Goal: Information Seeking & Learning: Learn about a topic

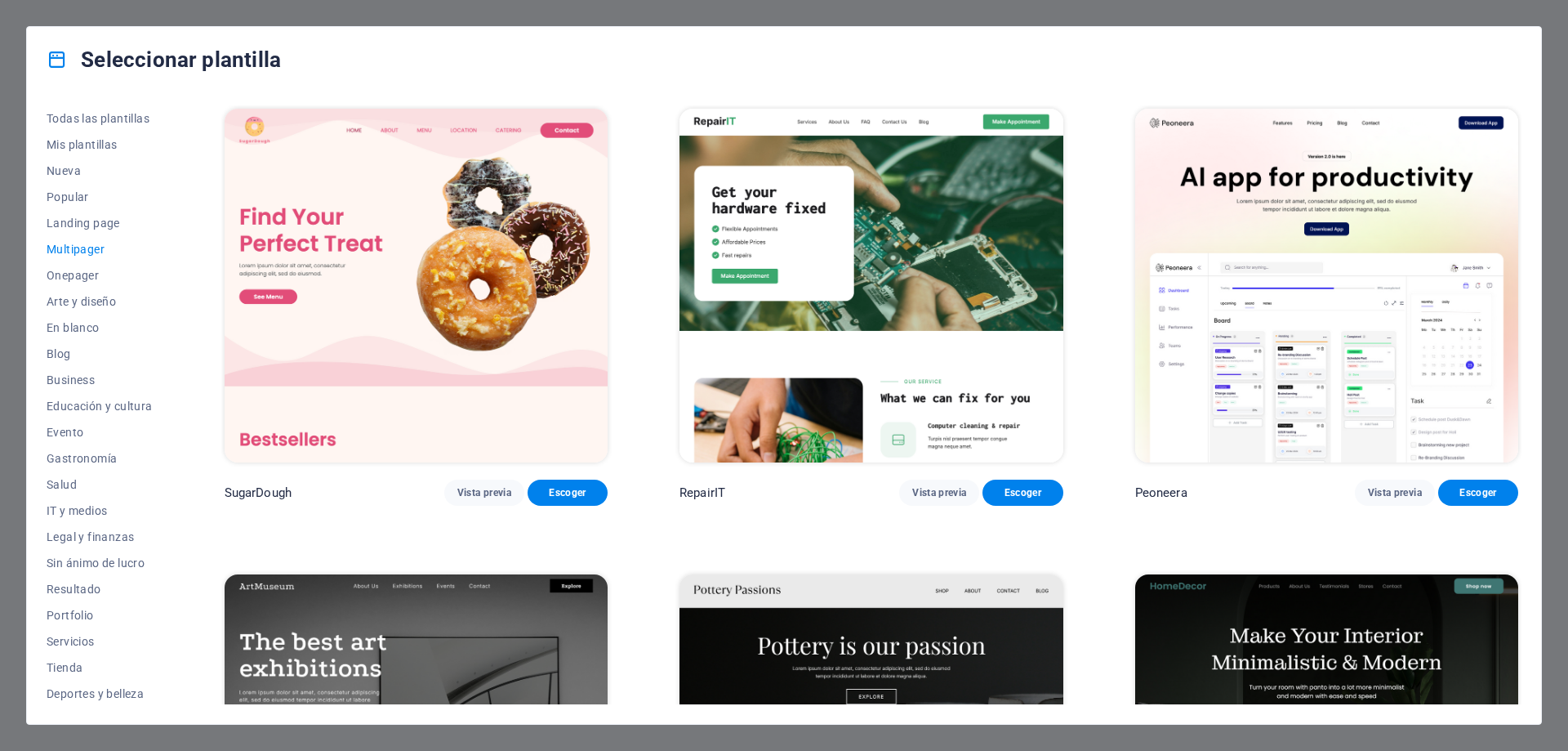
scroll to position [4984, 0]
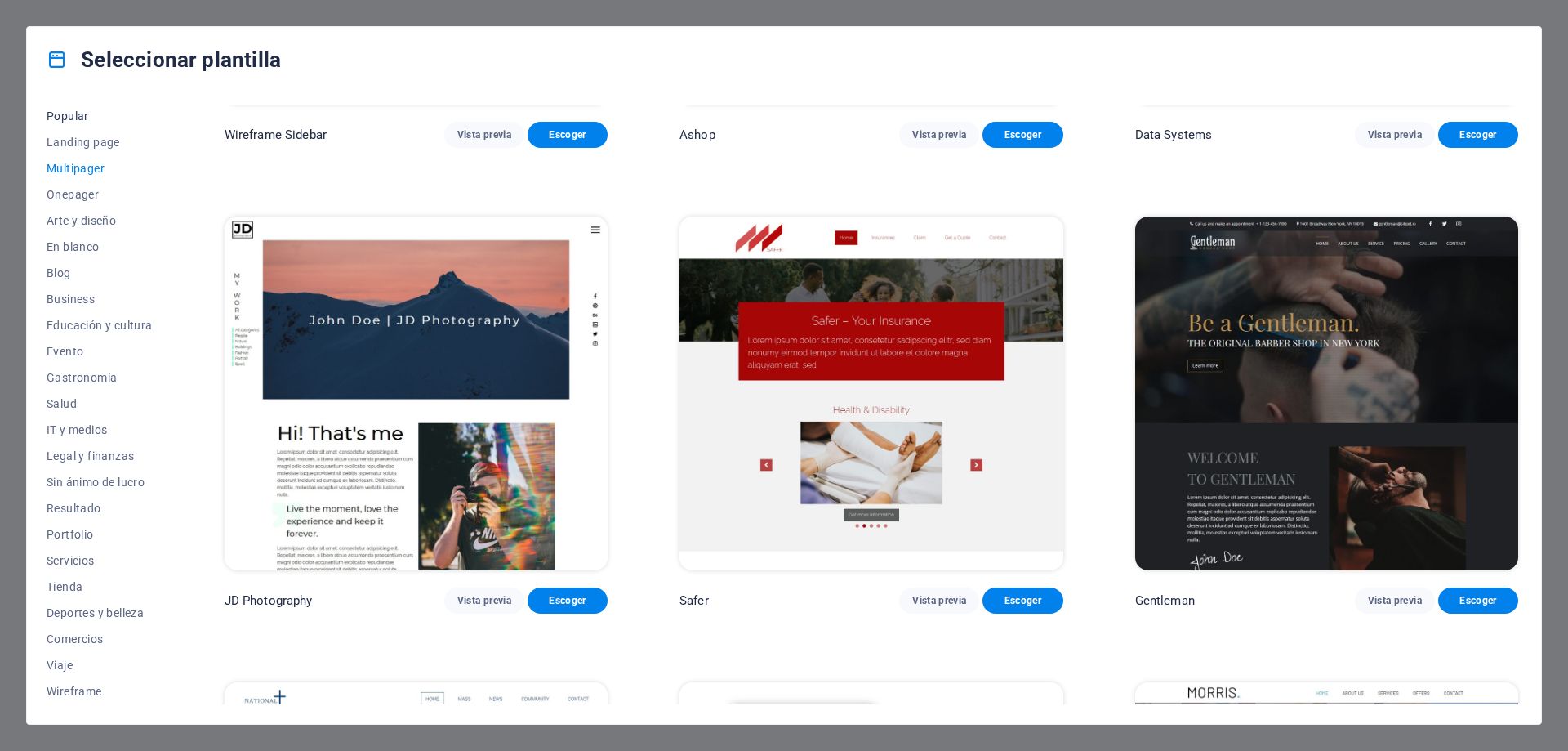
click at [68, 111] on span "Popular" at bounding box center [99, 116] width 106 height 13
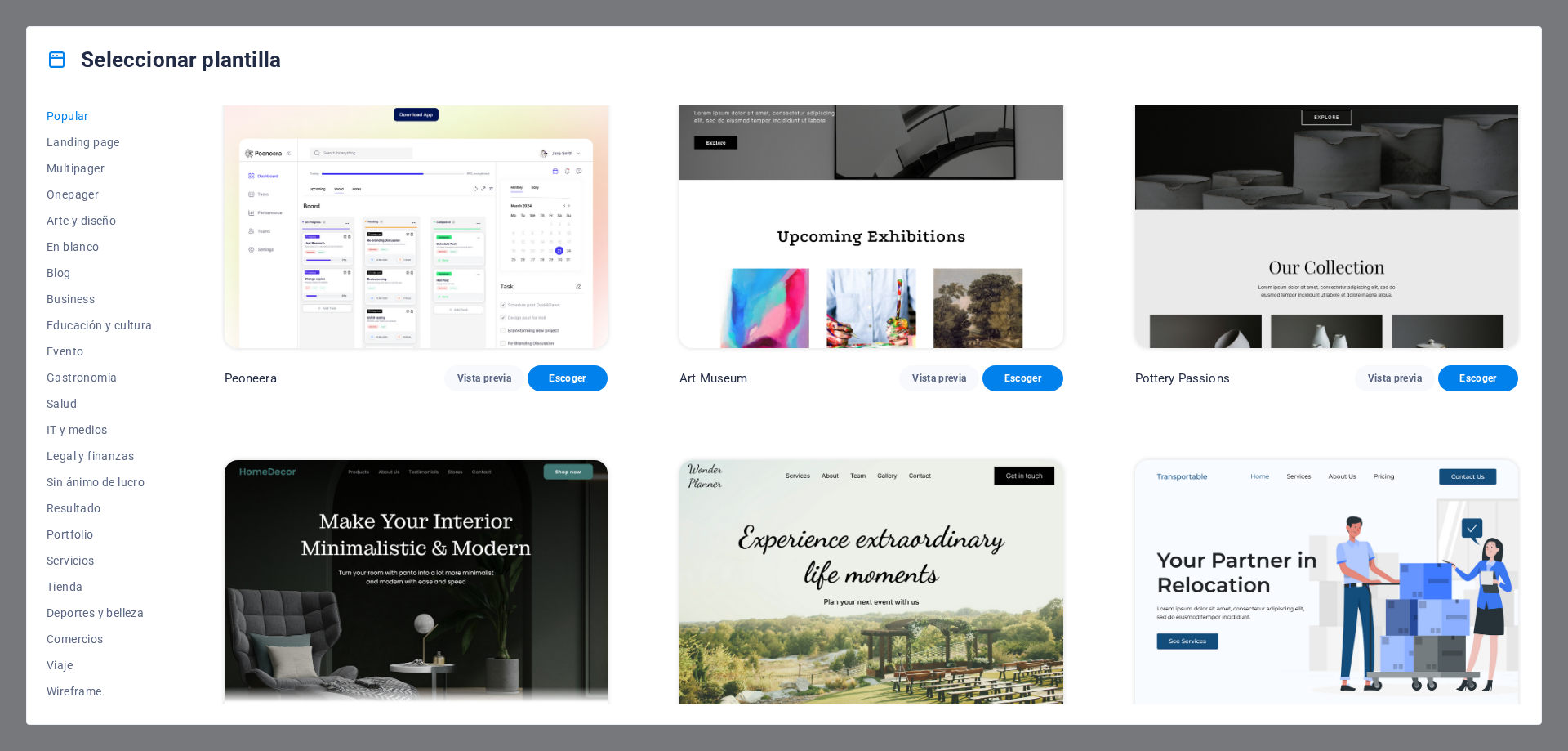
scroll to position [0, 0]
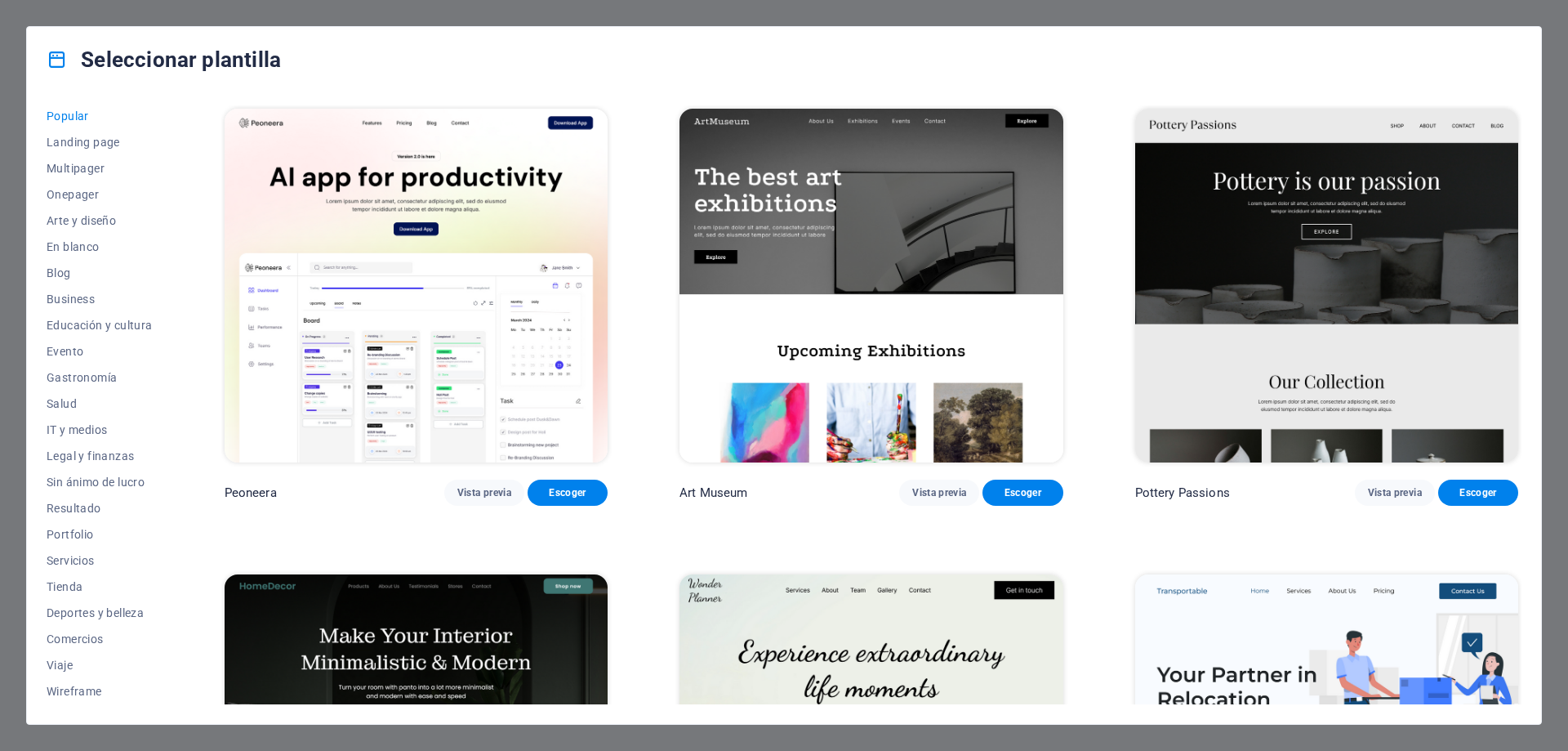
drag, startPoint x: 1523, startPoint y: 195, endPoint x: 1530, endPoint y: 271, distance: 76.3
click at [1530, 271] on div "Todas las plantillas Mis plantillas Nueva Popular Landing page Multipager Onepa…" at bounding box center [784, 408] width 1514 height 631
click at [77, 299] on span "Business" at bounding box center [99, 299] width 106 height 13
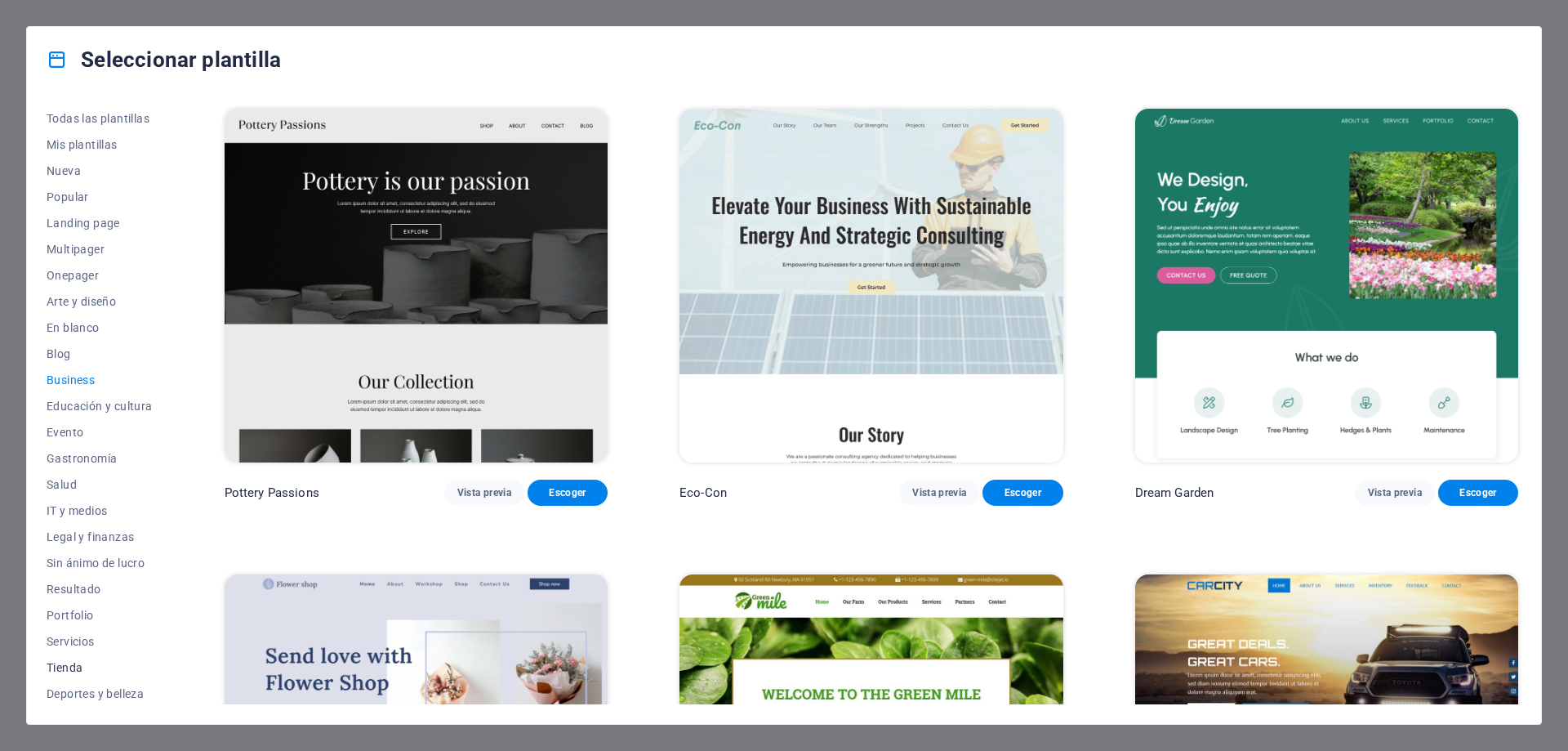
click at [69, 661] on span "Tienda" at bounding box center [99, 667] width 106 height 13
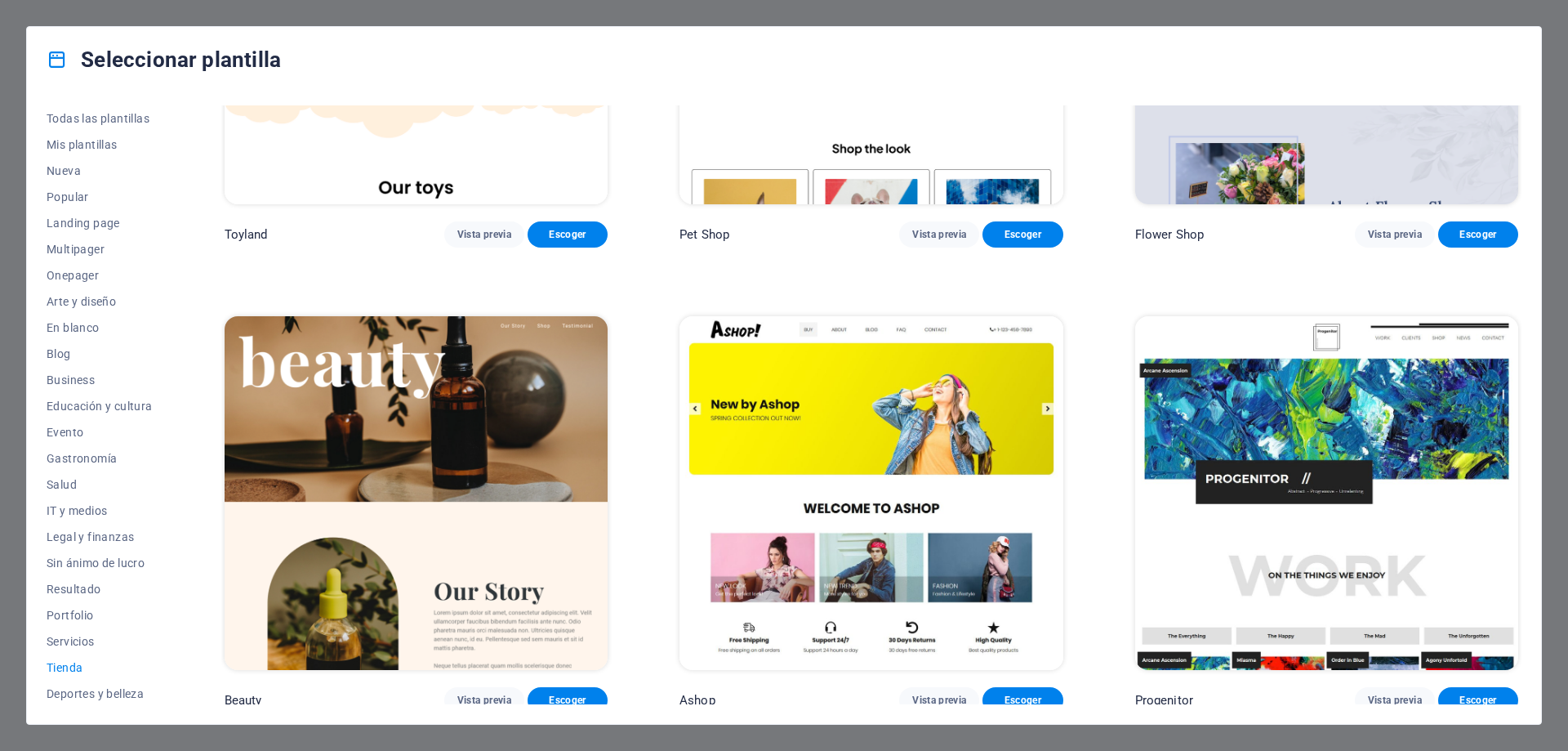
scroll to position [817, 0]
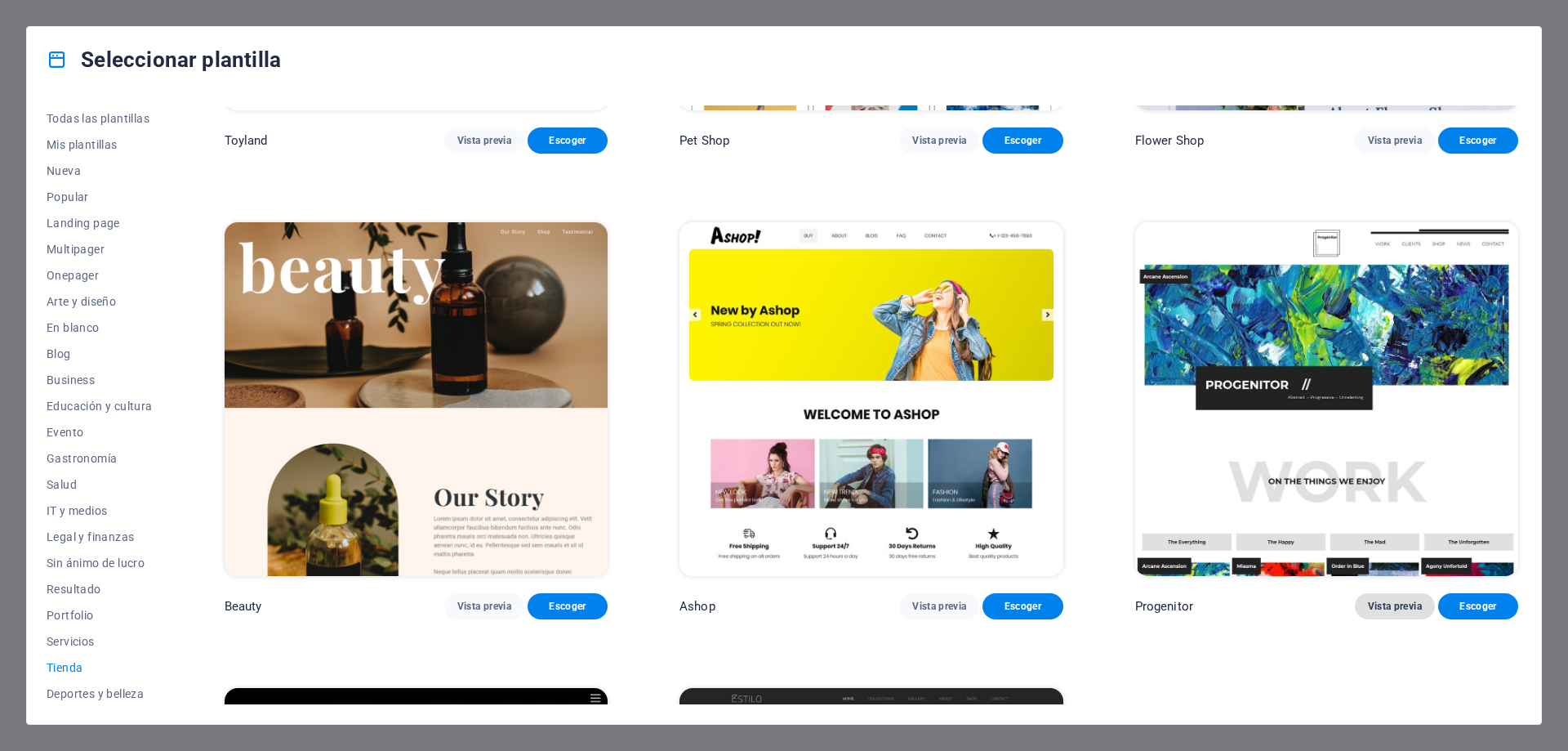
click at [1393, 603] on span "Vista previa" at bounding box center [1394, 606] width 54 height 13
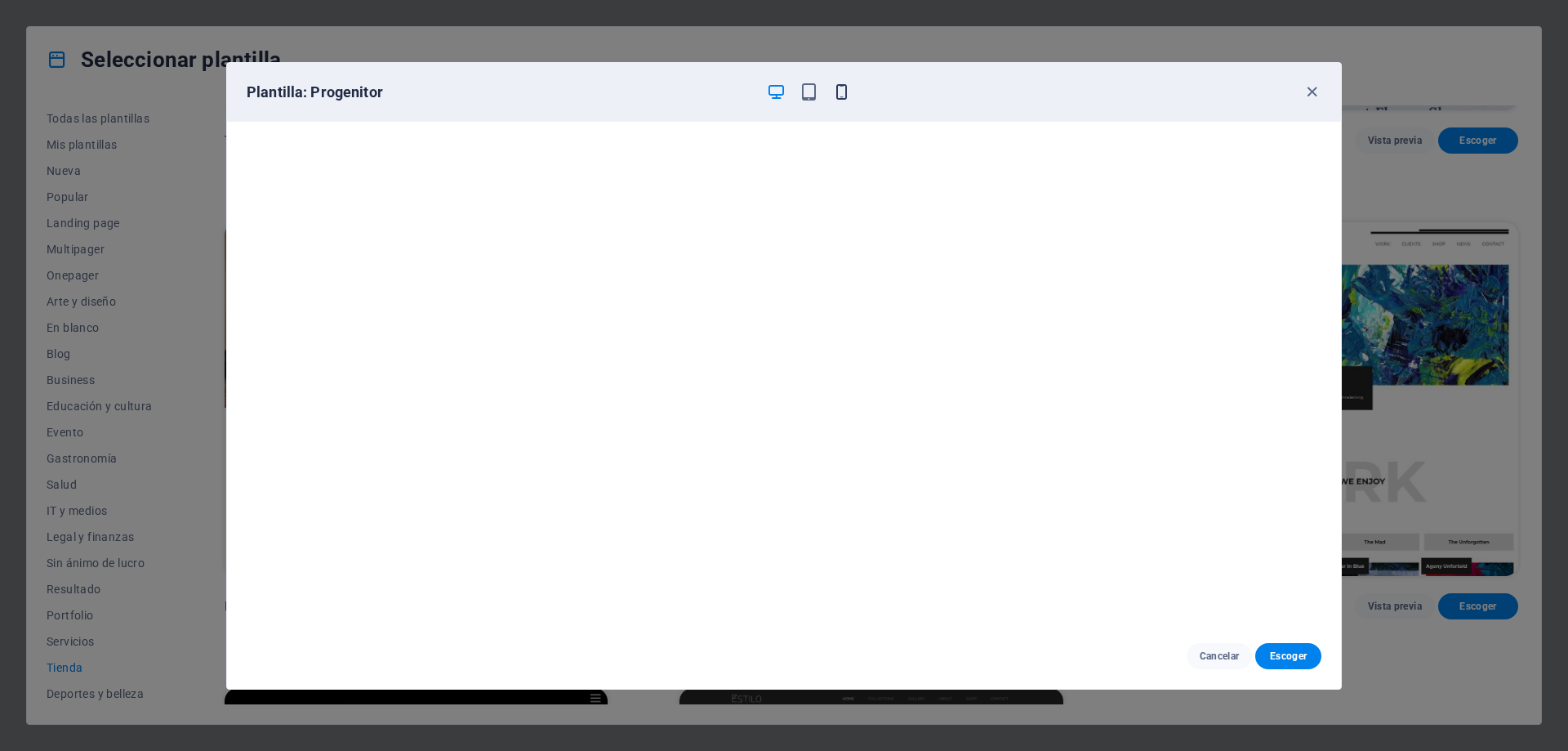
click at [835, 99] on icon "button" at bounding box center [842, 92] width 19 height 19
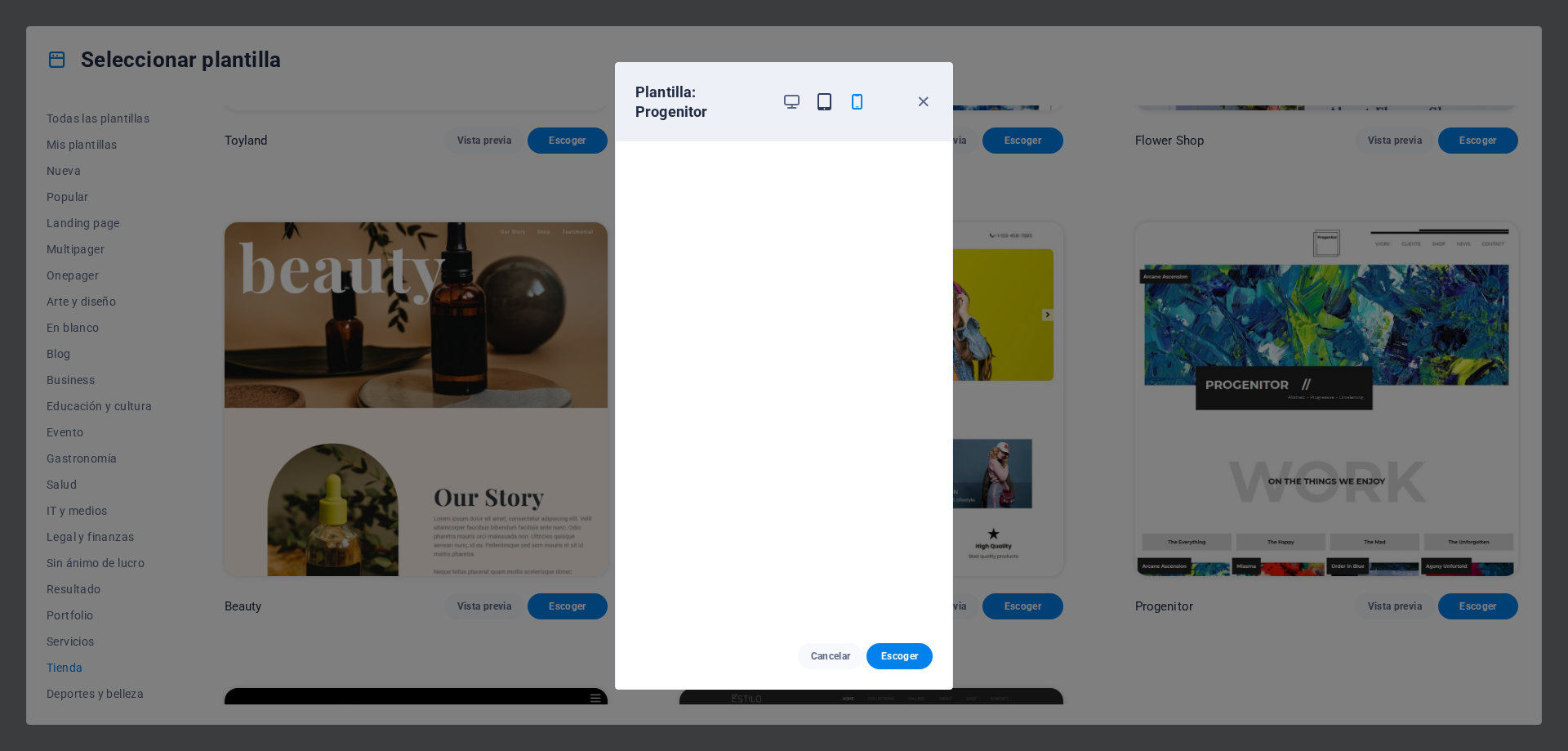
click at [825, 104] on icon "button" at bounding box center [825, 102] width 19 height 19
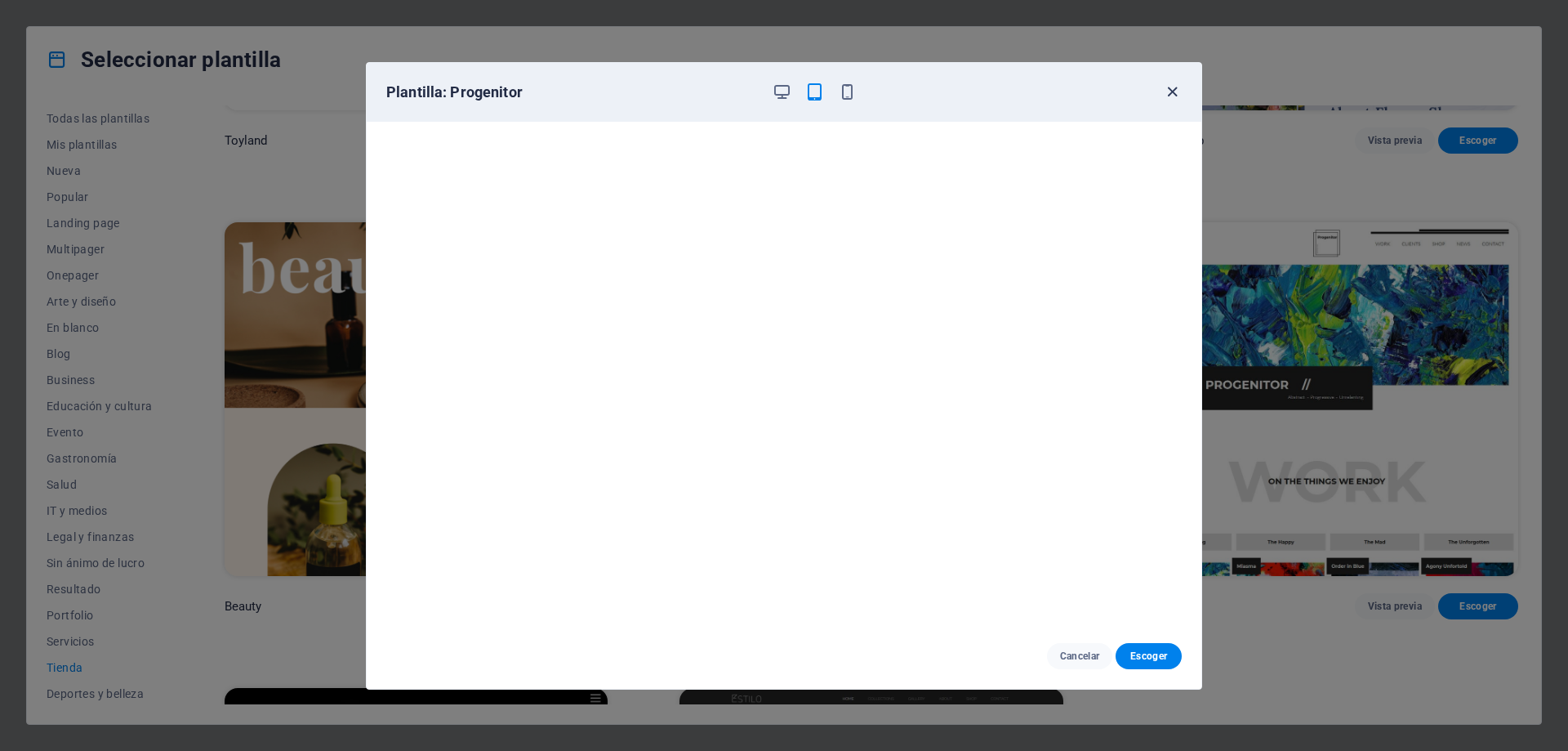
click at [1172, 86] on icon "button" at bounding box center [1172, 92] width 19 height 19
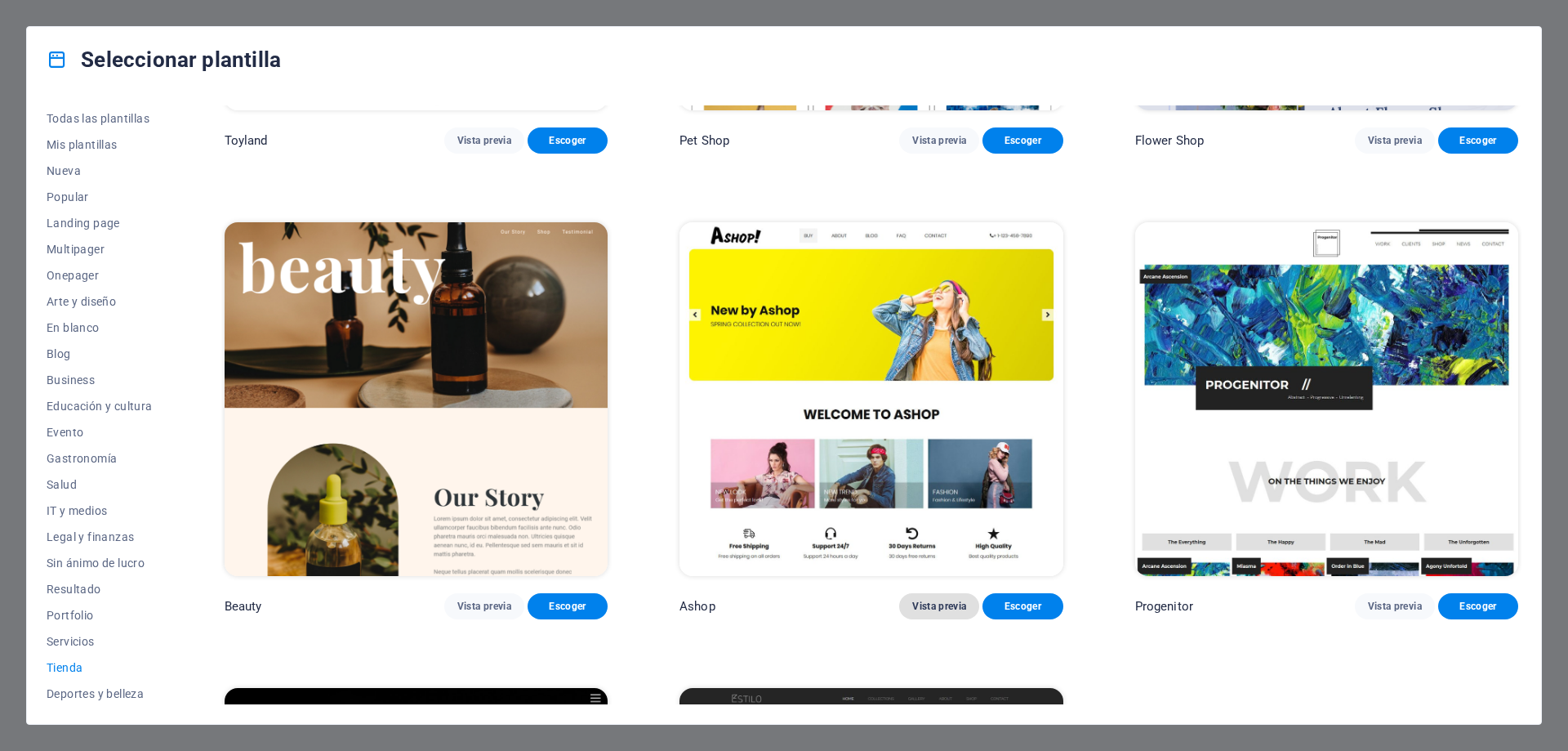
click at [947, 600] on span "Vista previa" at bounding box center [939, 606] width 54 height 13
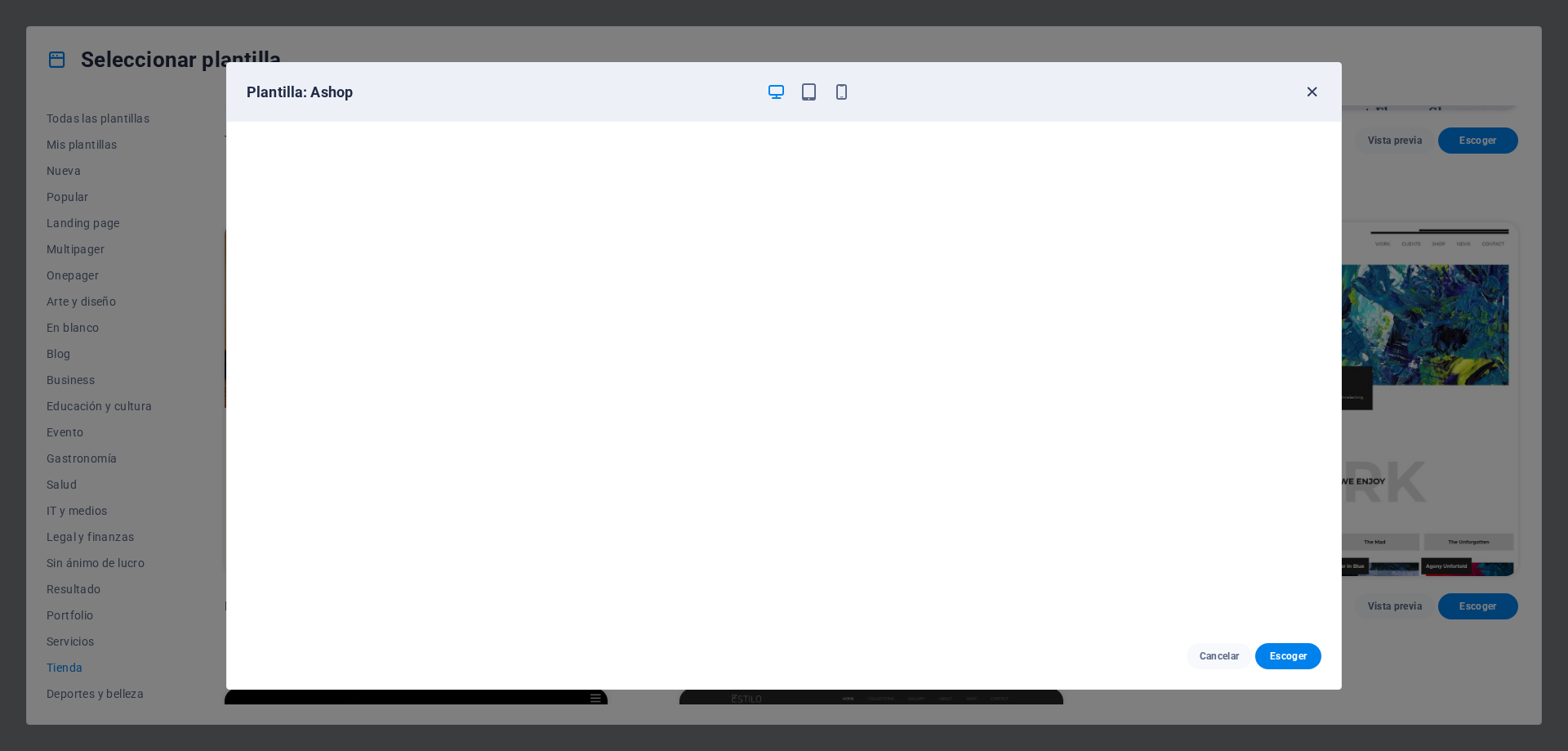
click at [1309, 98] on icon "button" at bounding box center [1312, 92] width 19 height 19
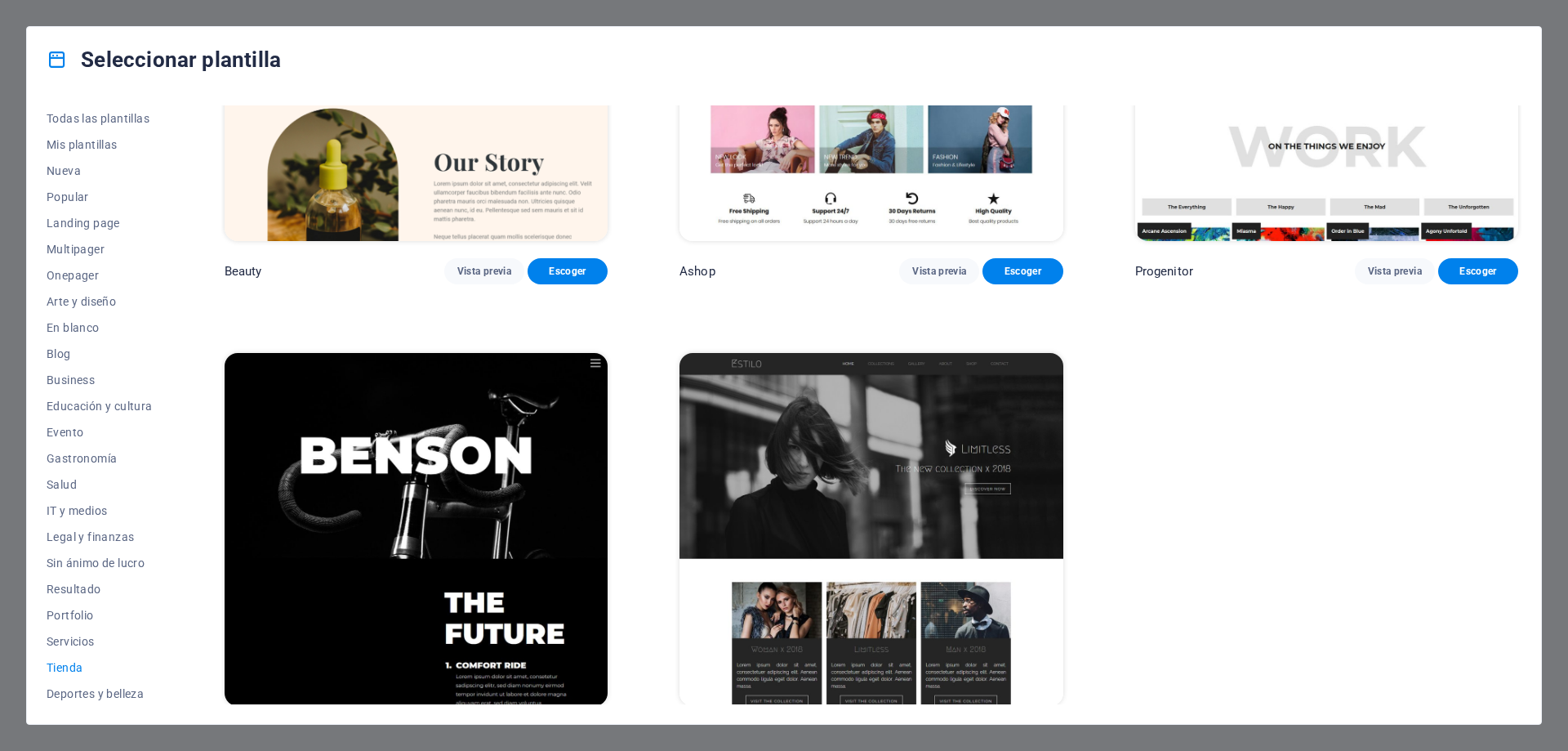
scroll to position [1189, 0]
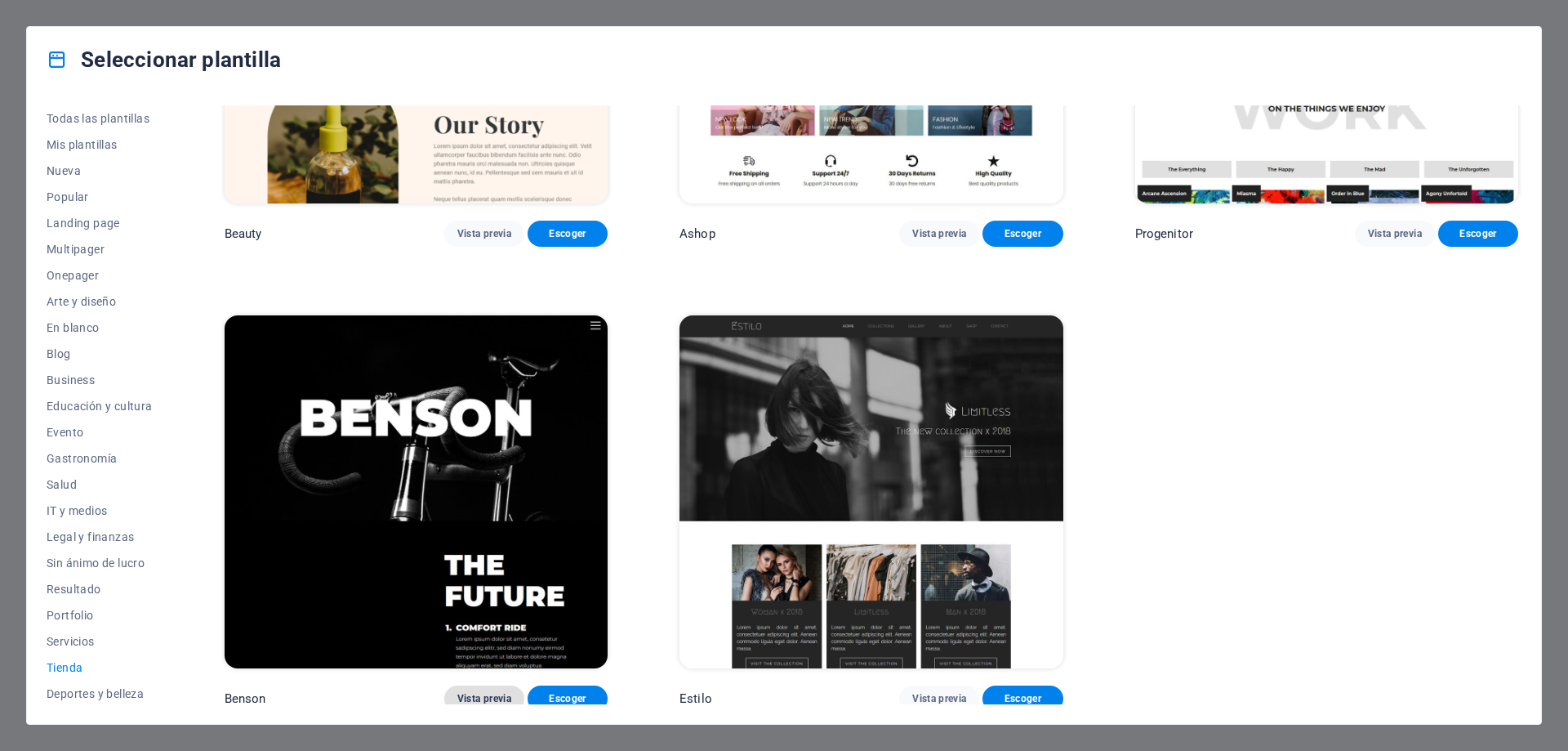
click at [490, 691] on span "Vista previa" at bounding box center [484, 698] width 54 height 13
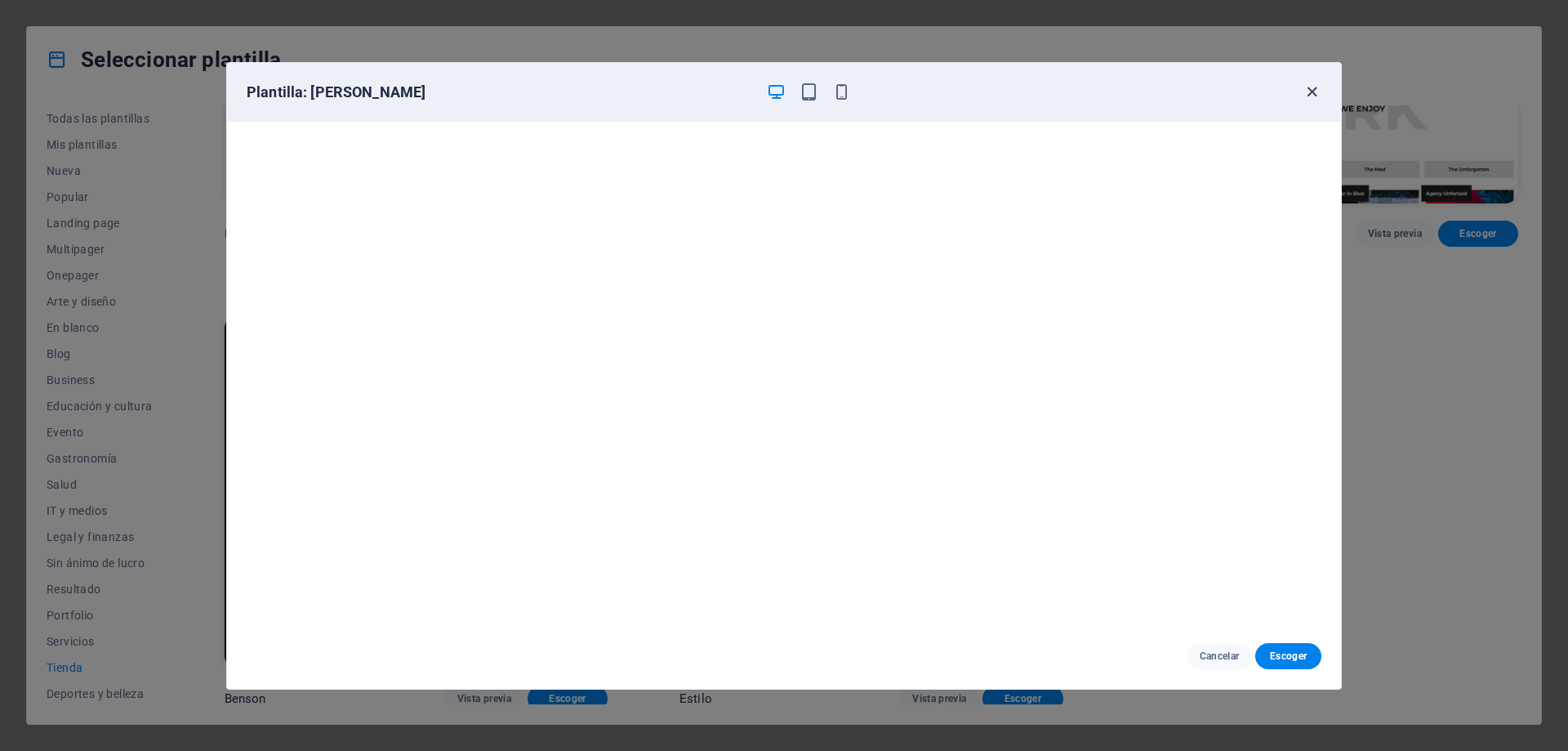
click at [1317, 93] on icon "button" at bounding box center [1312, 92] width 19 height 19
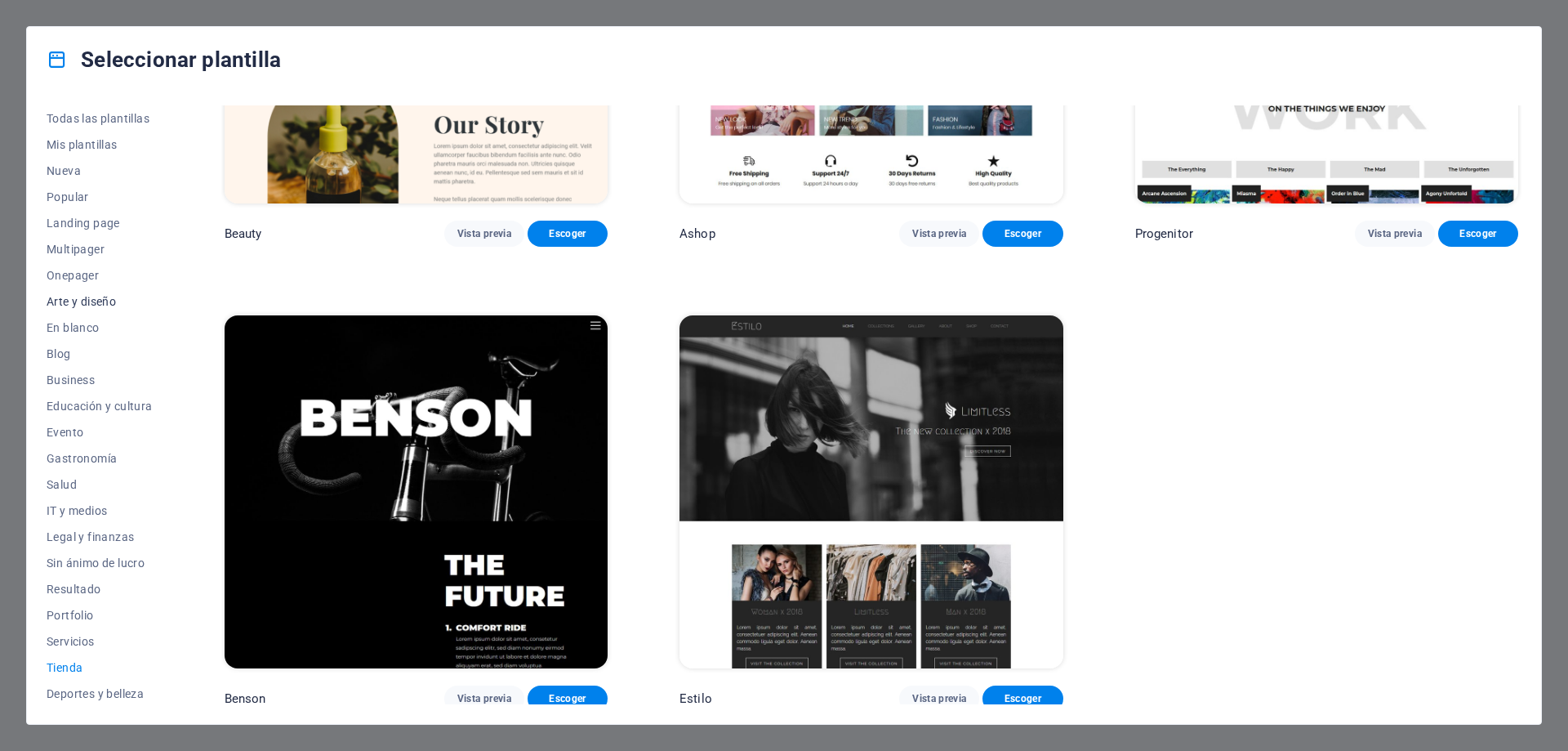
click at [81, 306] on span "Arte y diseño" at bounding box center [99, 301] width 106 height 13
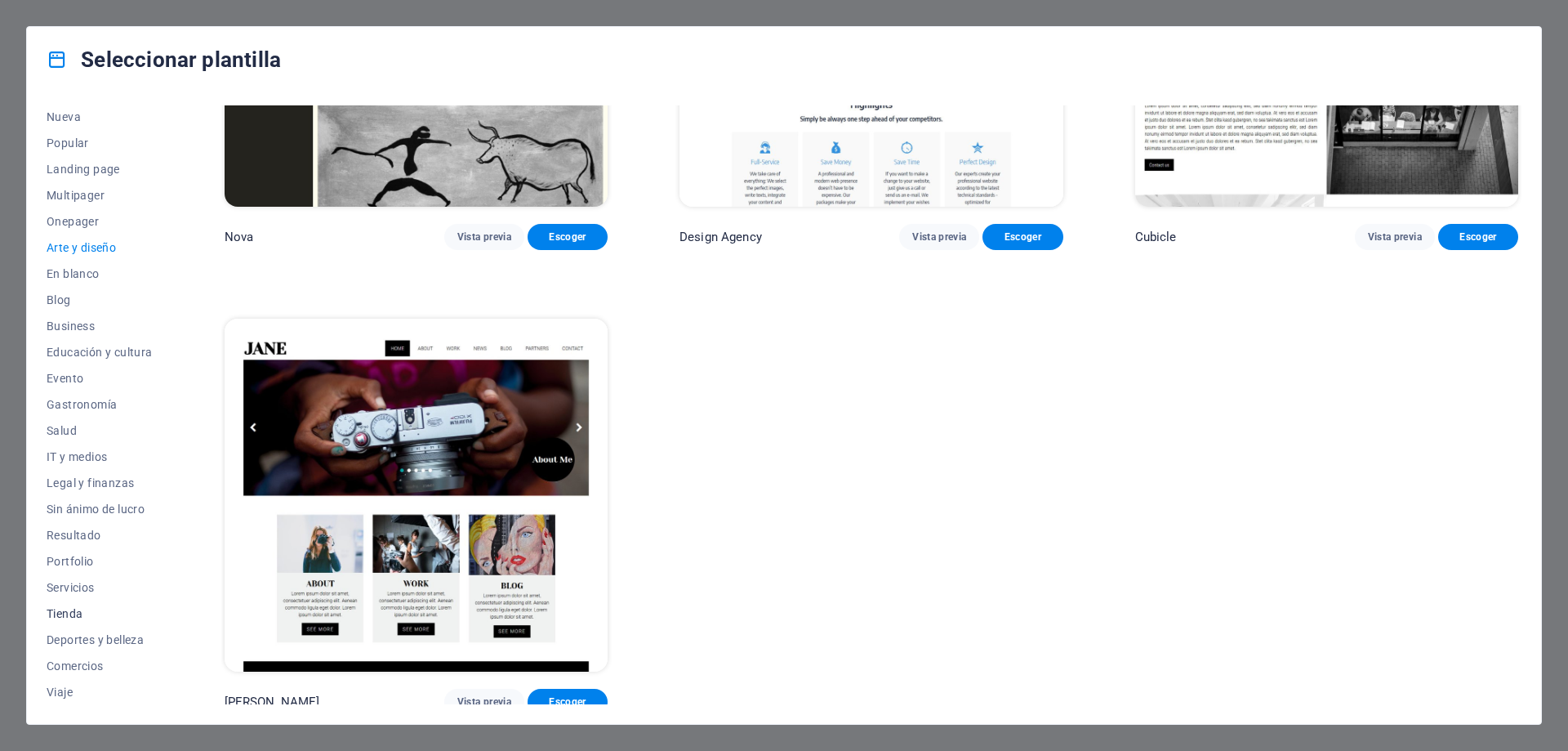
scroll to position [81, 0]
click at [79, 330] on span "Educación y cultura" at bounding box center [99, 325] width 106 height 13
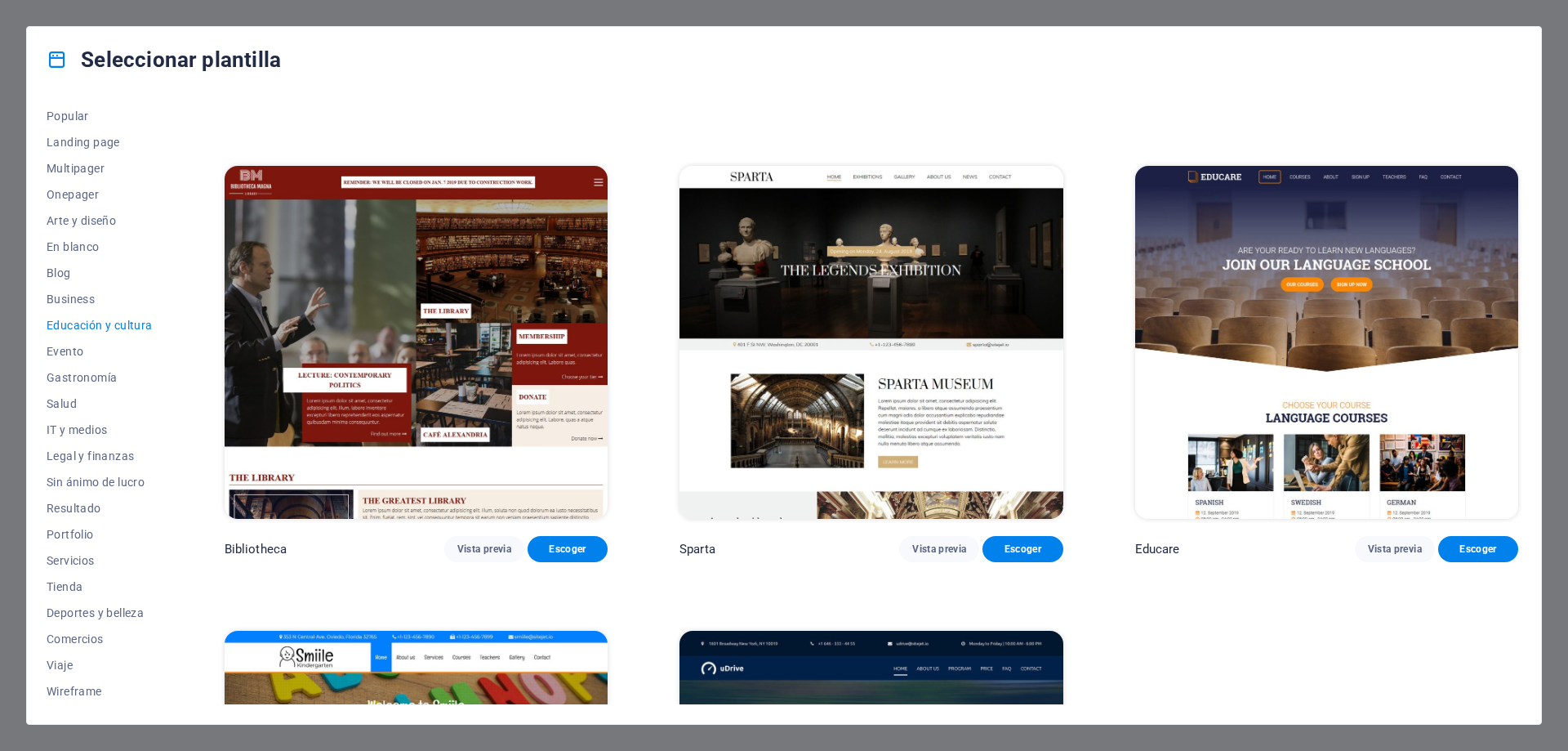
scroll to position [726, 0]
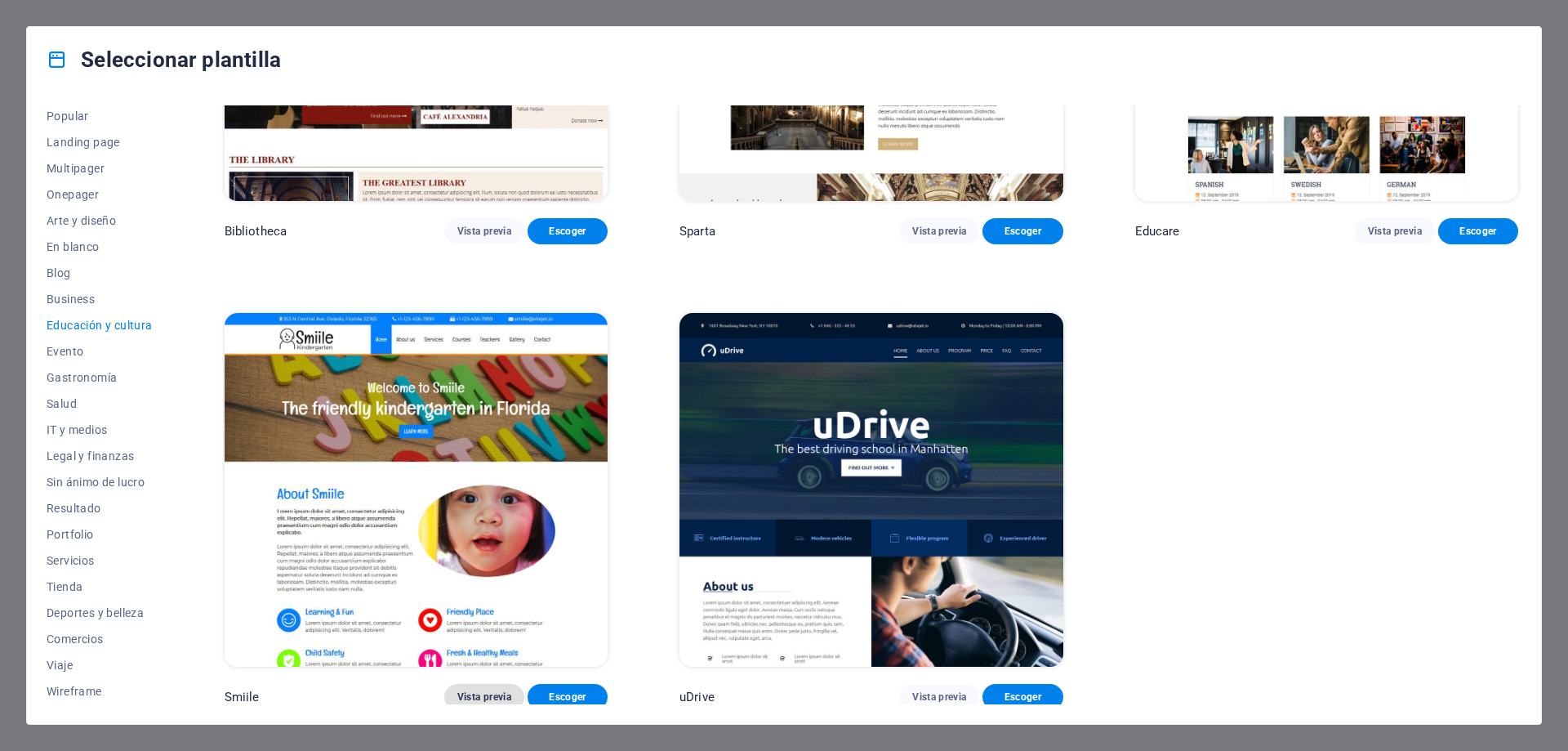
click at [491, 691] on span "Vista previa" at bounding box center [484, 697] width 54 height 13
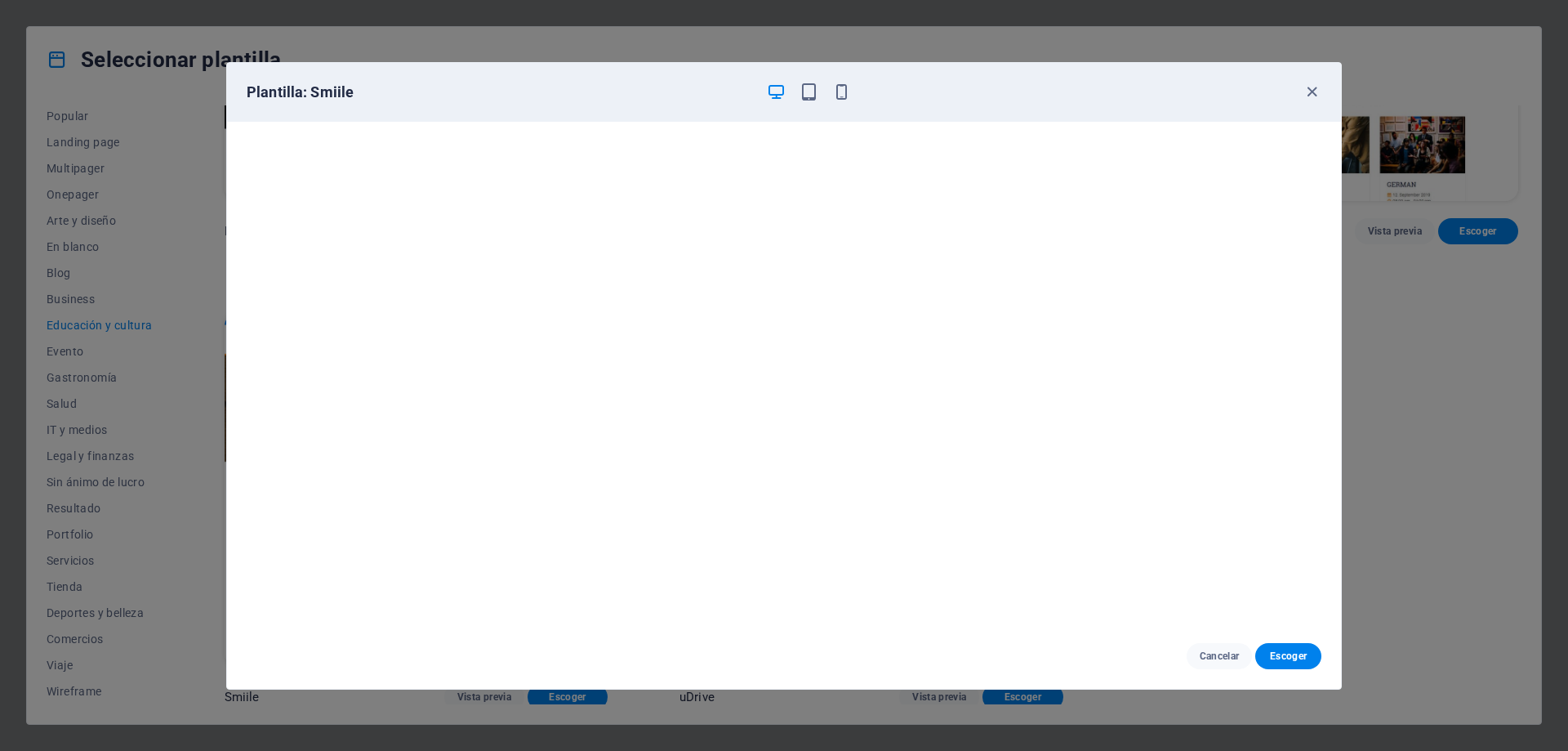
scroll to position [0, 0]
click at [1313, 96] on icon "button" at bounding box center [1312, 92] width 19 height 19
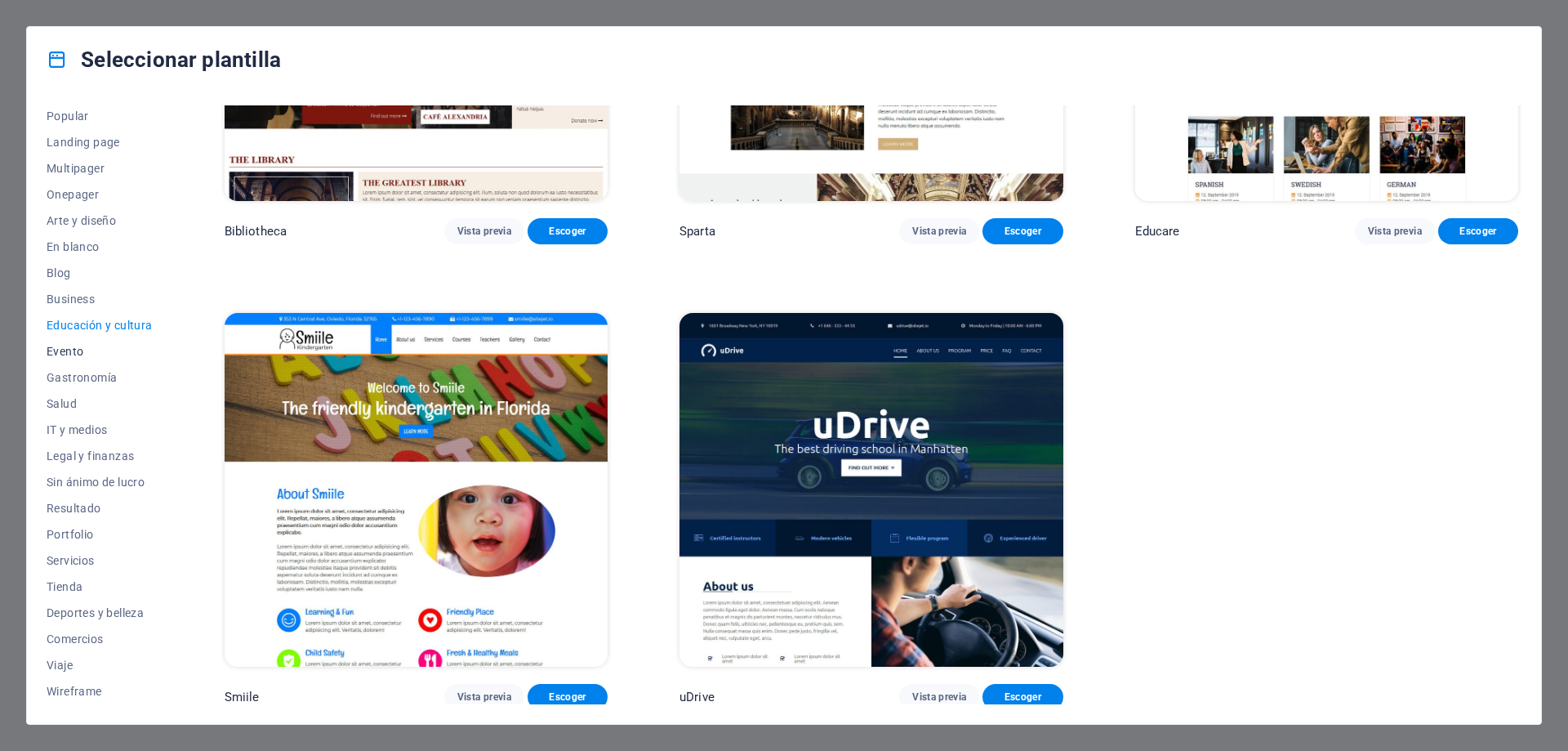
click at [68, 355] on span "Evento" at bounding box center [99, 351] width 106 height 13
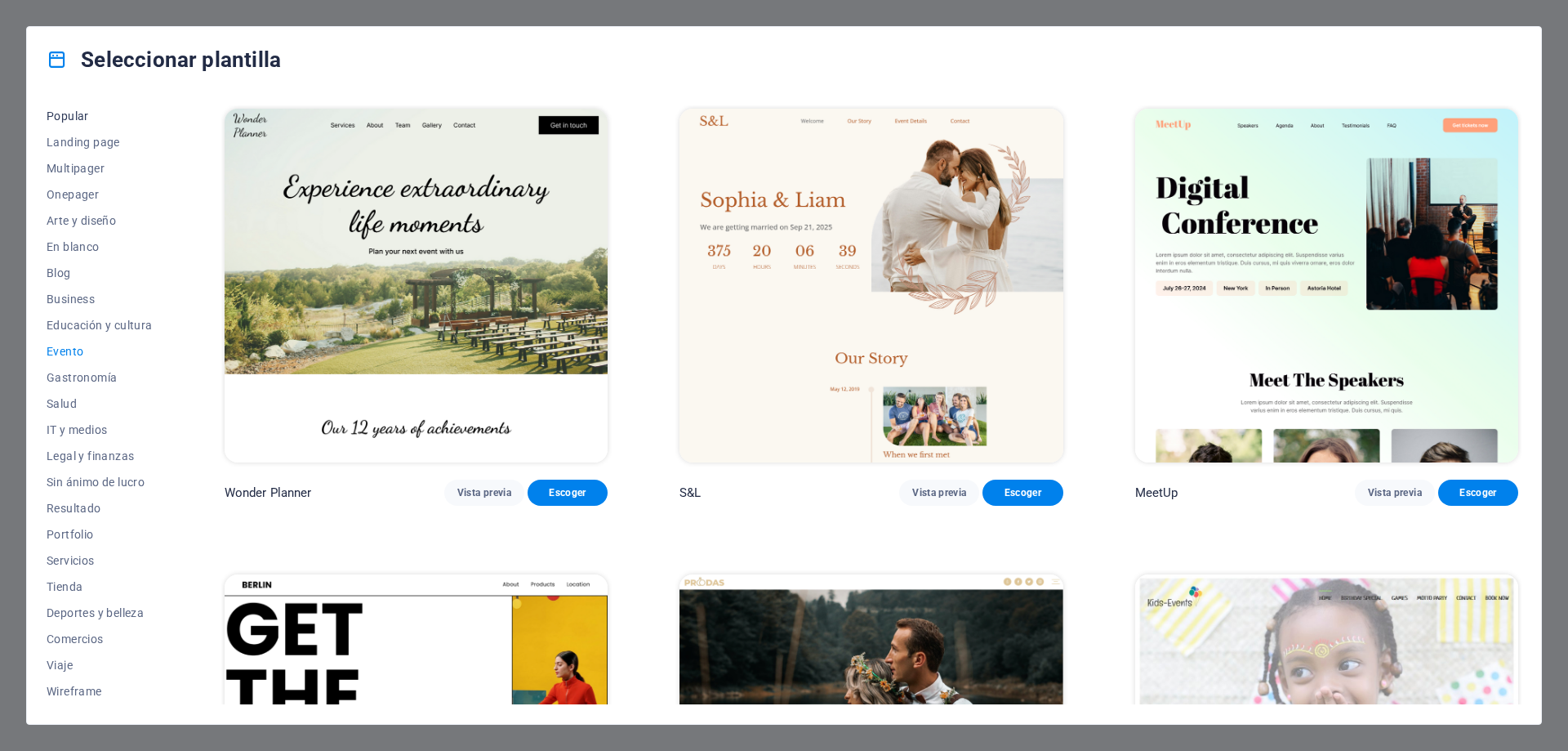
click at [77, 120] on span "Popular" at bounding box center [99, 116] width 106 height 13
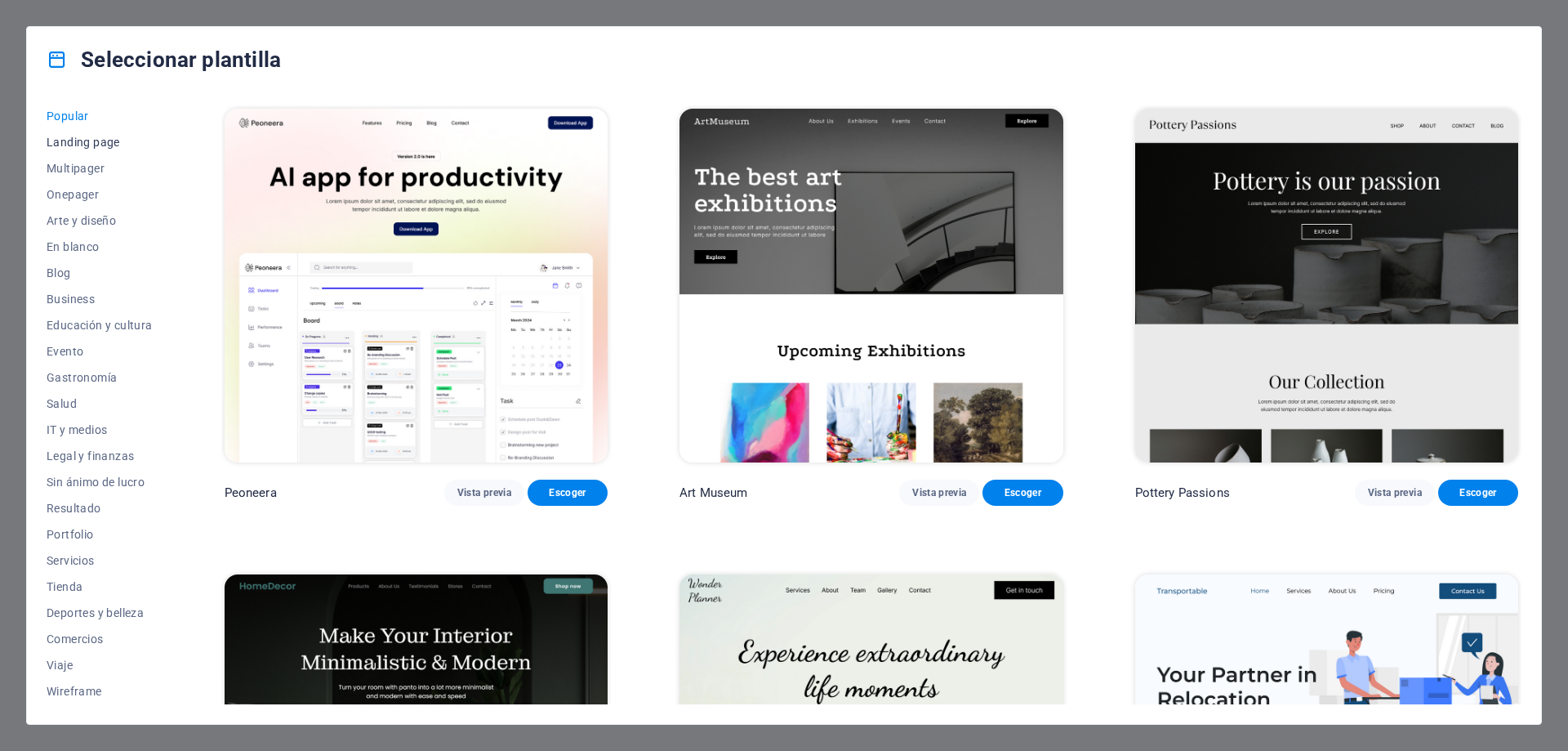
click at [71, 146] on span "Landing page" at bounding box center [99, 143] width 106 height 13
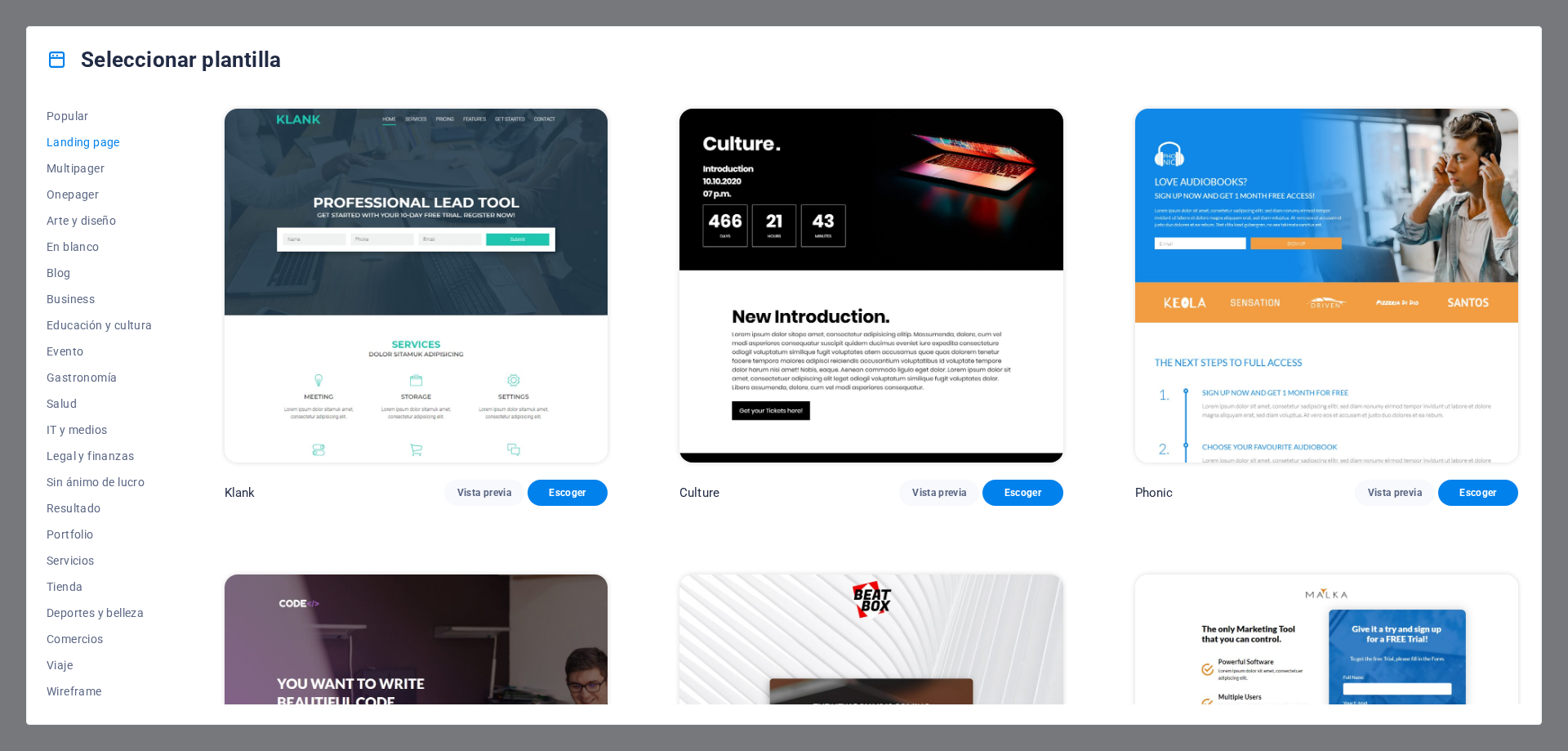
click at [594, 73] on div "Seleccionar plantilla" at bounding box center [784, 60] width 1514 height 65
click at [91, 171] on span "Multipager" at bounding box center [99, 168] width 106 height 13
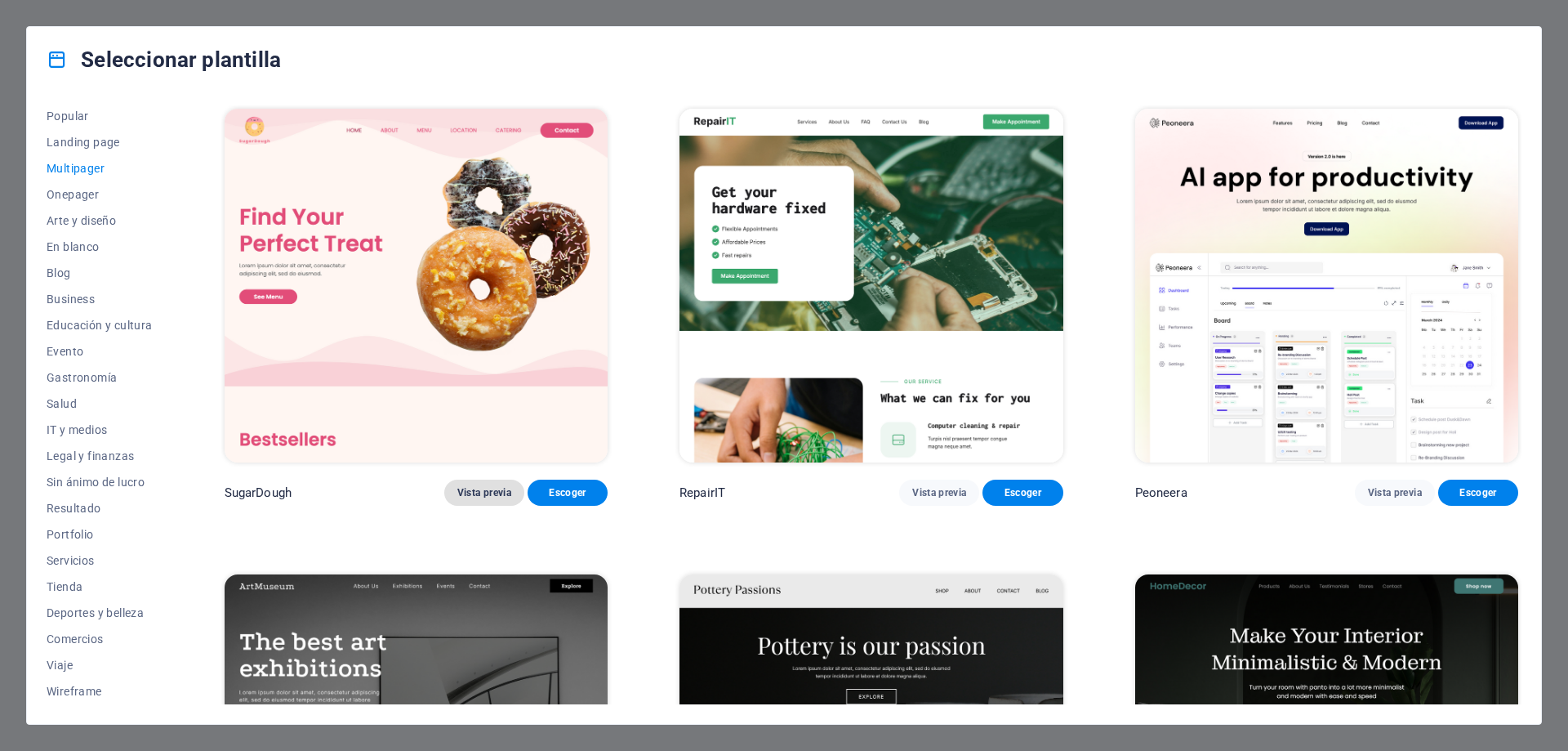
click at [476, 492] on span "Vista previa" at bounding box center [484, 492] width 54 height 13
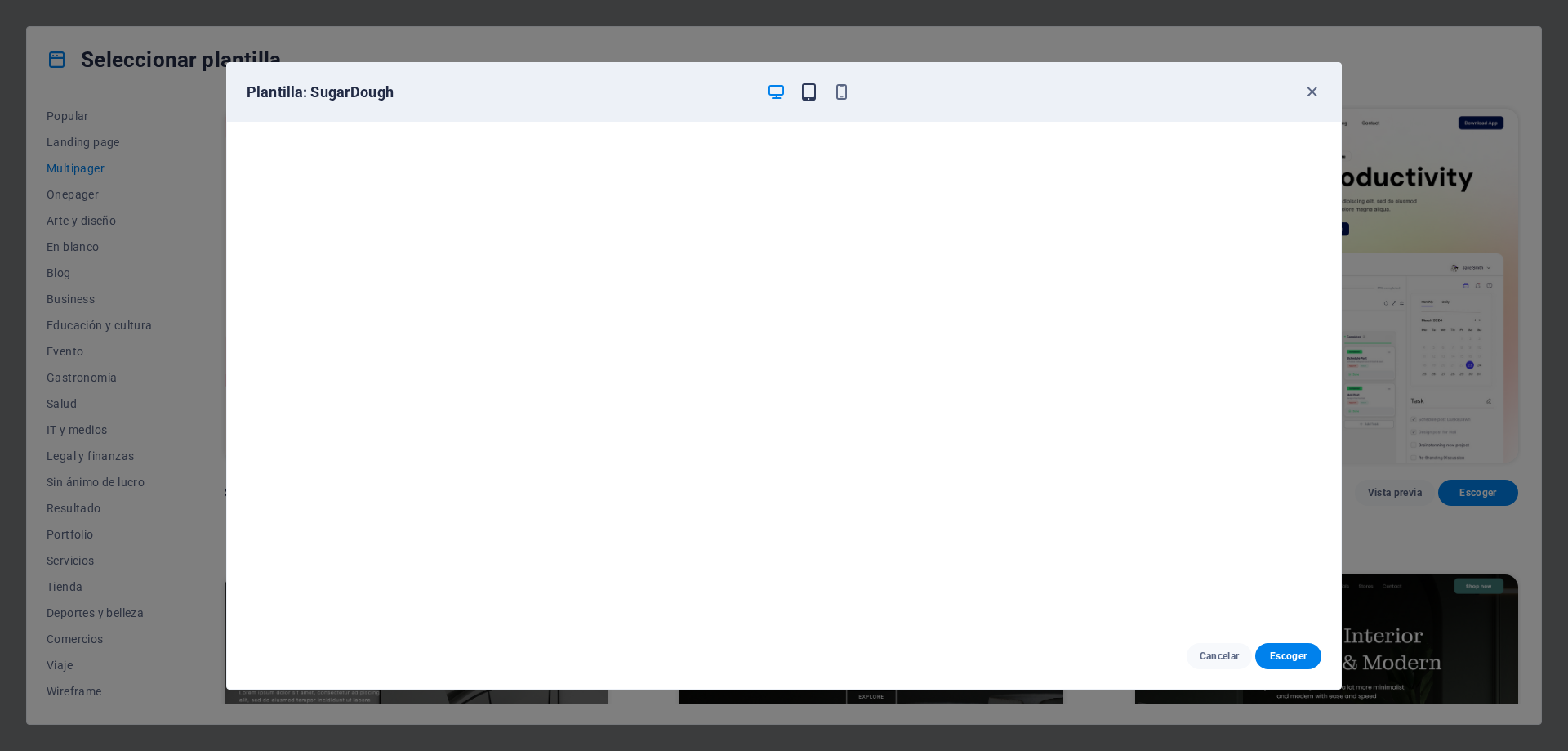
click at [810, 97] on icon "button" at bounding box center [809, 92] width 19 height 19
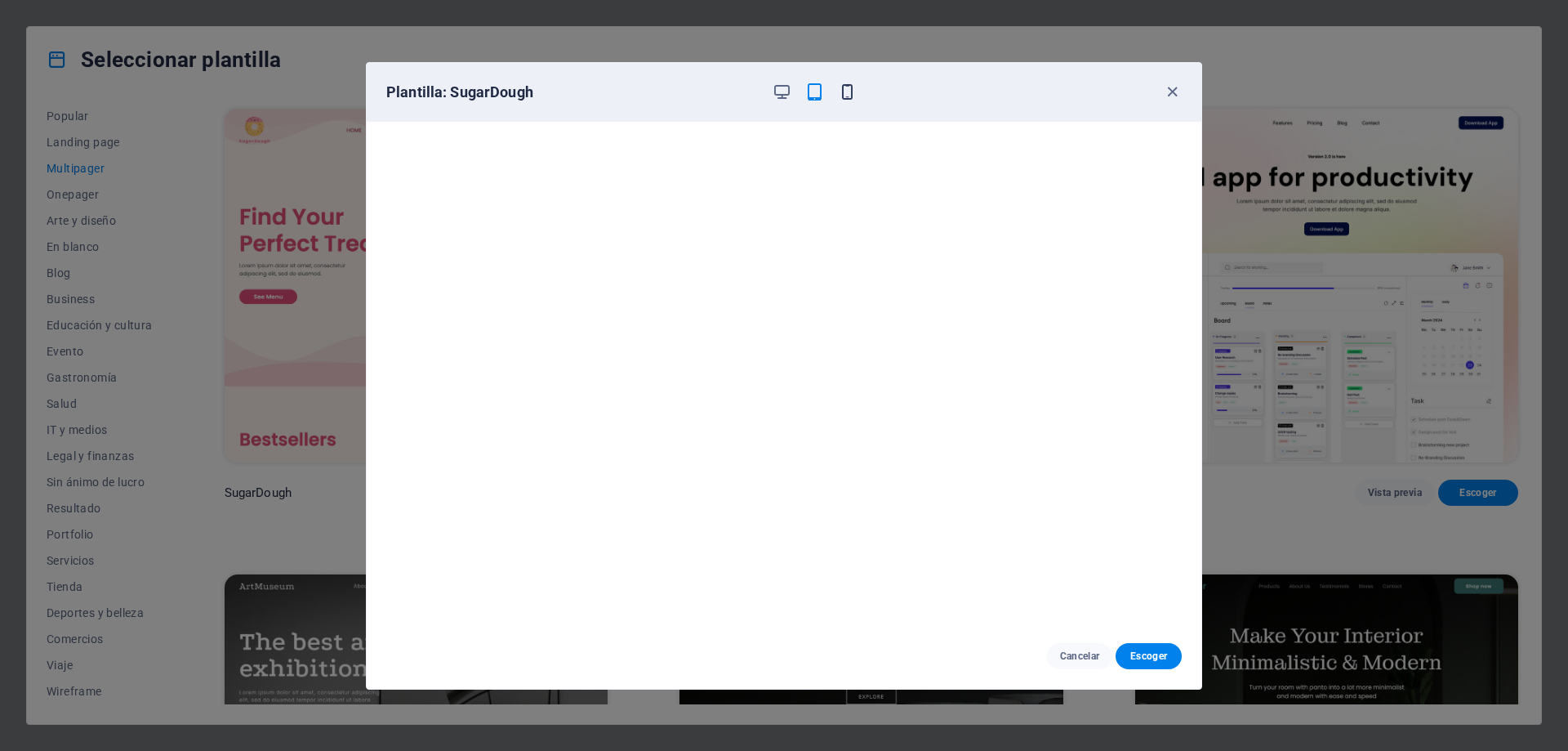
click at [844, 93] on icon "button" at bounding box center [847, 92] width 19 height 19
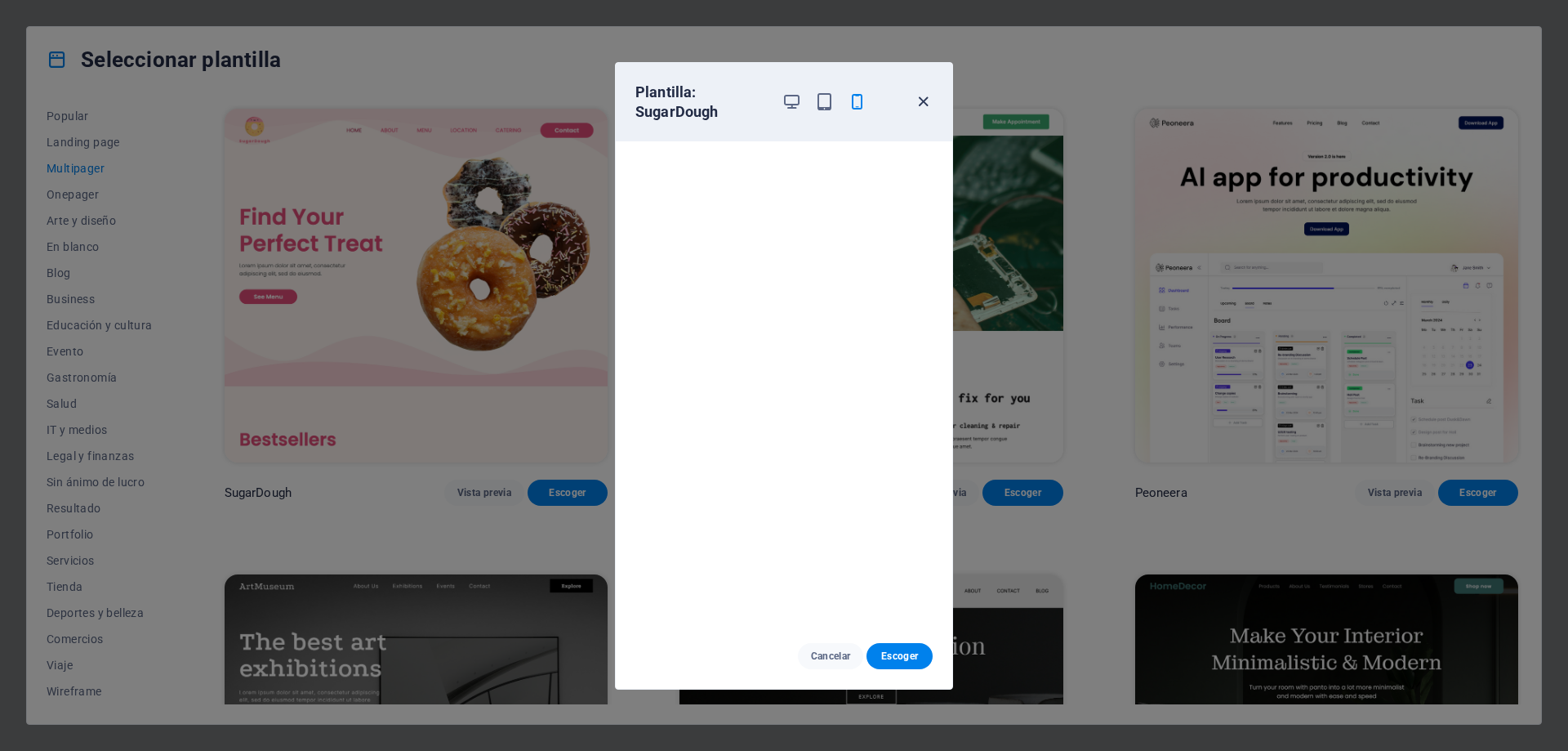
click at [920, 103] on icon "button" at bounding box center [924, 102] width 19 height 19
